Goal: Find contact information: Find contact information

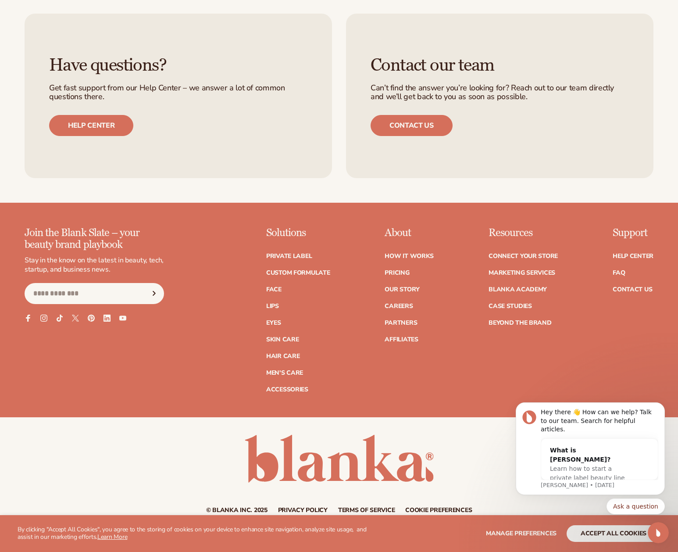
scroll to position [3429, 0]
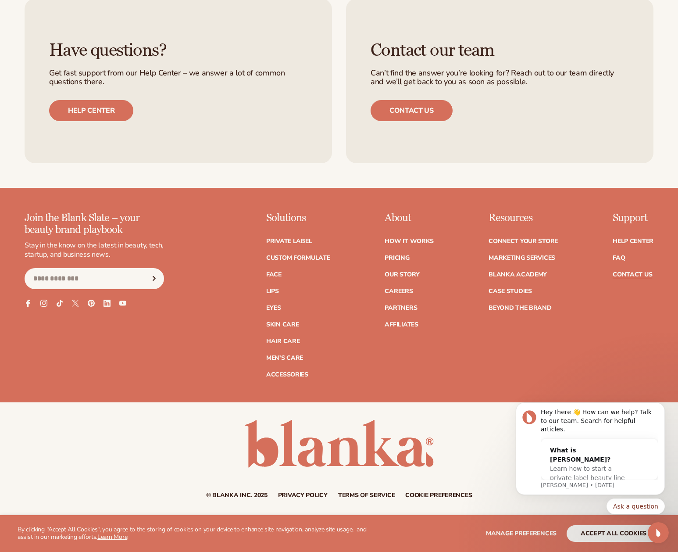
click at [646, 276] on link "Contact Us" at bounding box center [632, 274] width 39 height 6
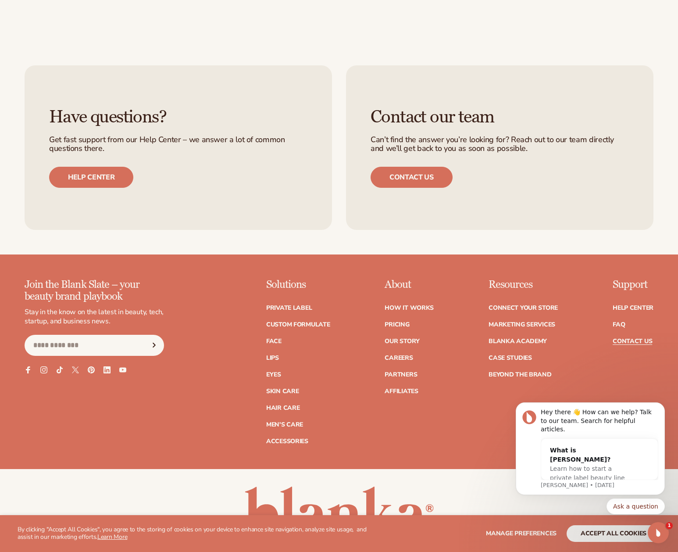
scroll to position [609, 0]
